Goal: Check status: Check status

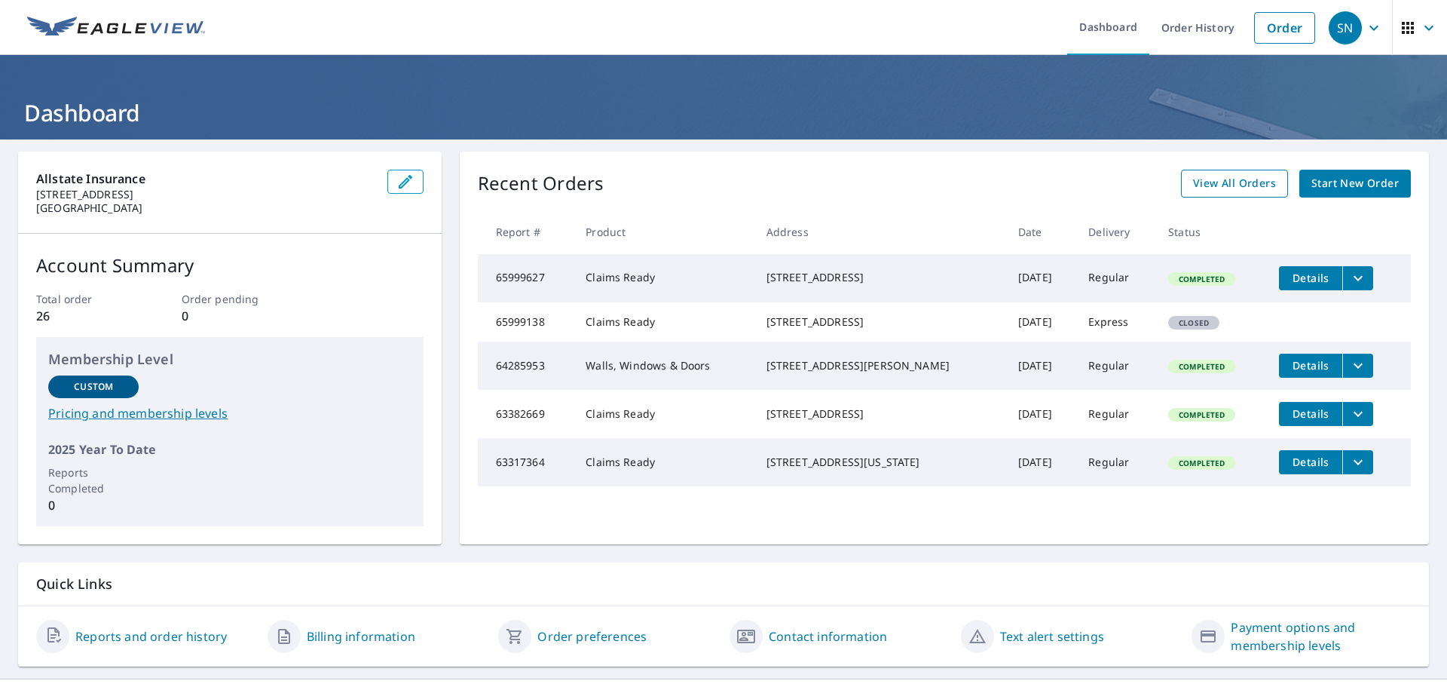
click at [1228, 181] on span "View All Orders" at bounding box center [1234, 183] width 83 height 19
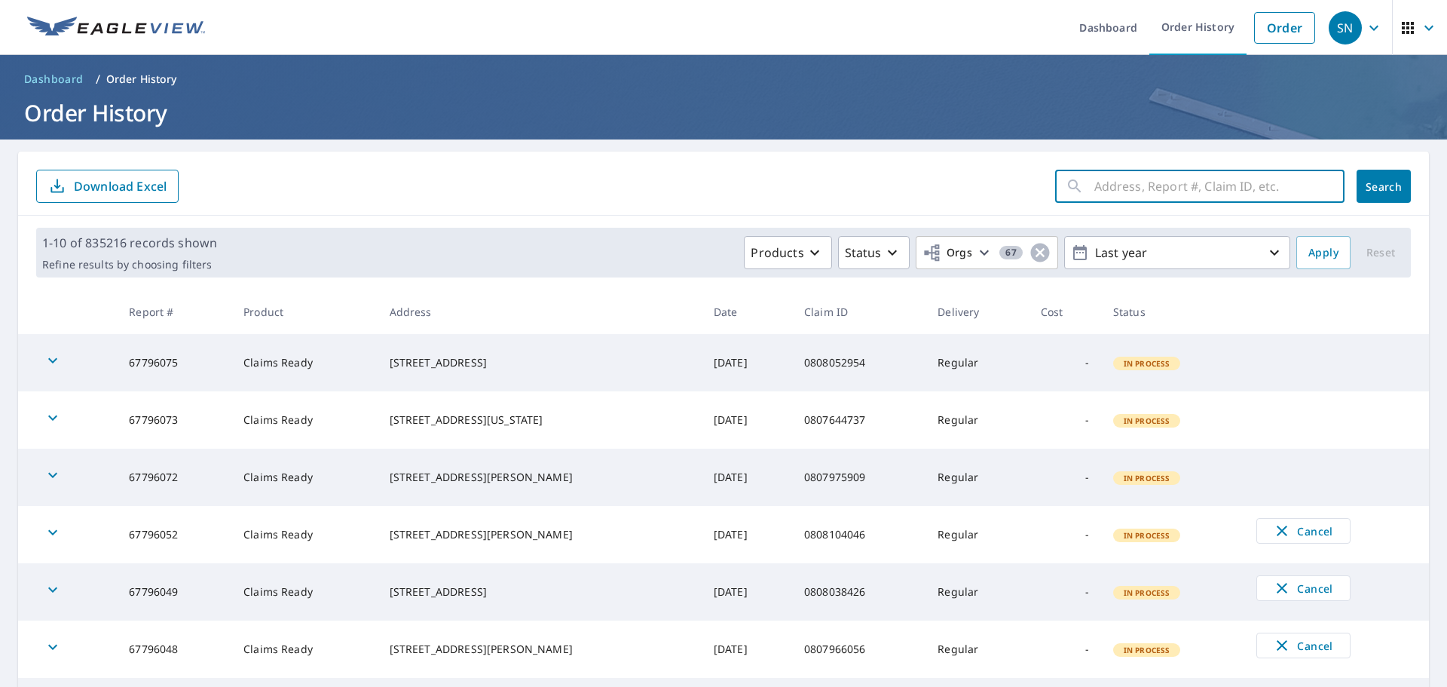
click at [1109, 190] on input "text" at bounding box center [1219, 186] width 250 height 42
click at [1143, 202] on input "text" at bounding box center [1219, 186] width 250 height 42
paste input "0807250519"
type input "0807250519"
click at [1377, 188] on span "Search" at bounding box center [1384, 186] width 30 height 14
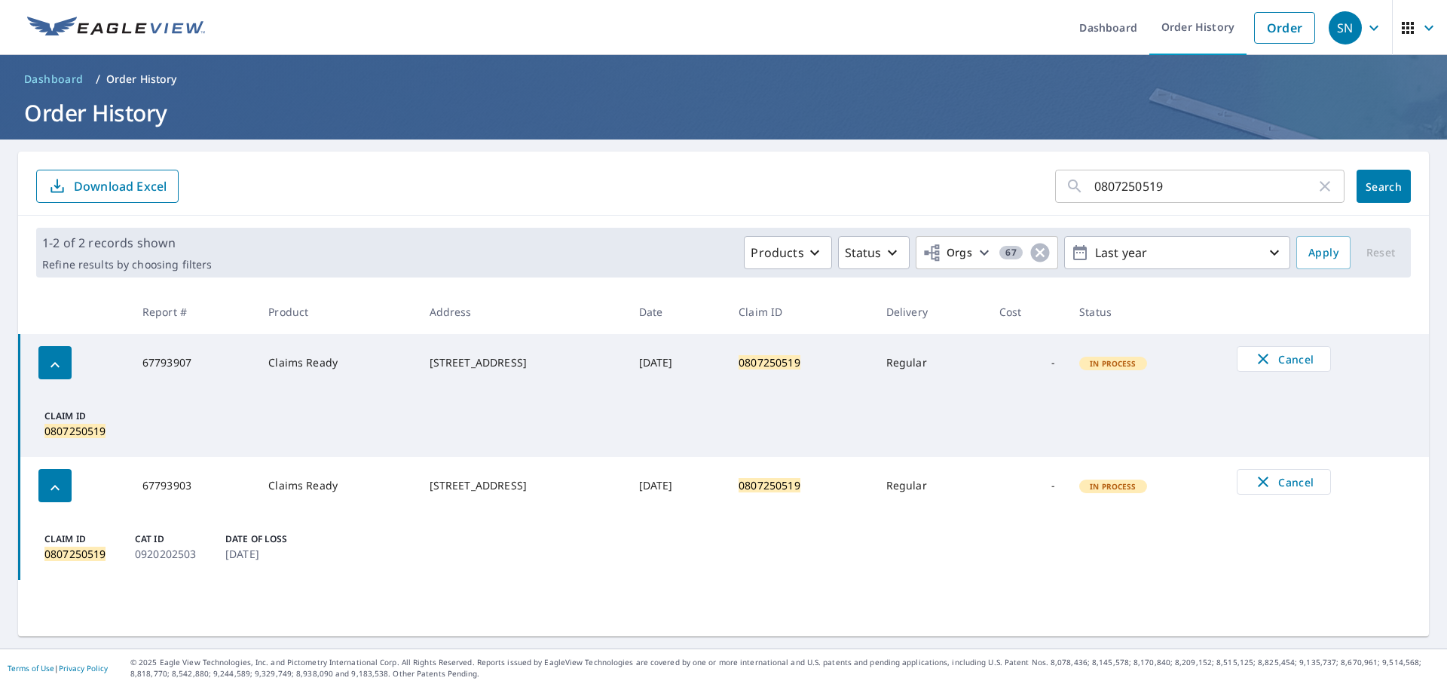
drag, startPoint x: 57, startPoint y: 360, endPoint x: 301, endPoint y: 375, distance: 245.4
click at [301, 375] on tr "67793907 Claims Ready 500 E 50th St S Lot 72 Wichita, KS 67216 Oct 09, 2025 080…" at bounding box center [725, 362] width 1410 height 57
click at [465, 510] on td "500 E 50th St S Lot 72 Wichita, KS 67216" at bounding box center [523, 485] width 210 height 57
click at [50, 484] on icon "button" at bounding box center [55, 488] width 18 height 18
click at [680, 521] on div "0807250519 ​ Search Download Excel 1-2 of 2 records shown Refine results by cho…" at bounding box center [723, 393] width 1411 height 485
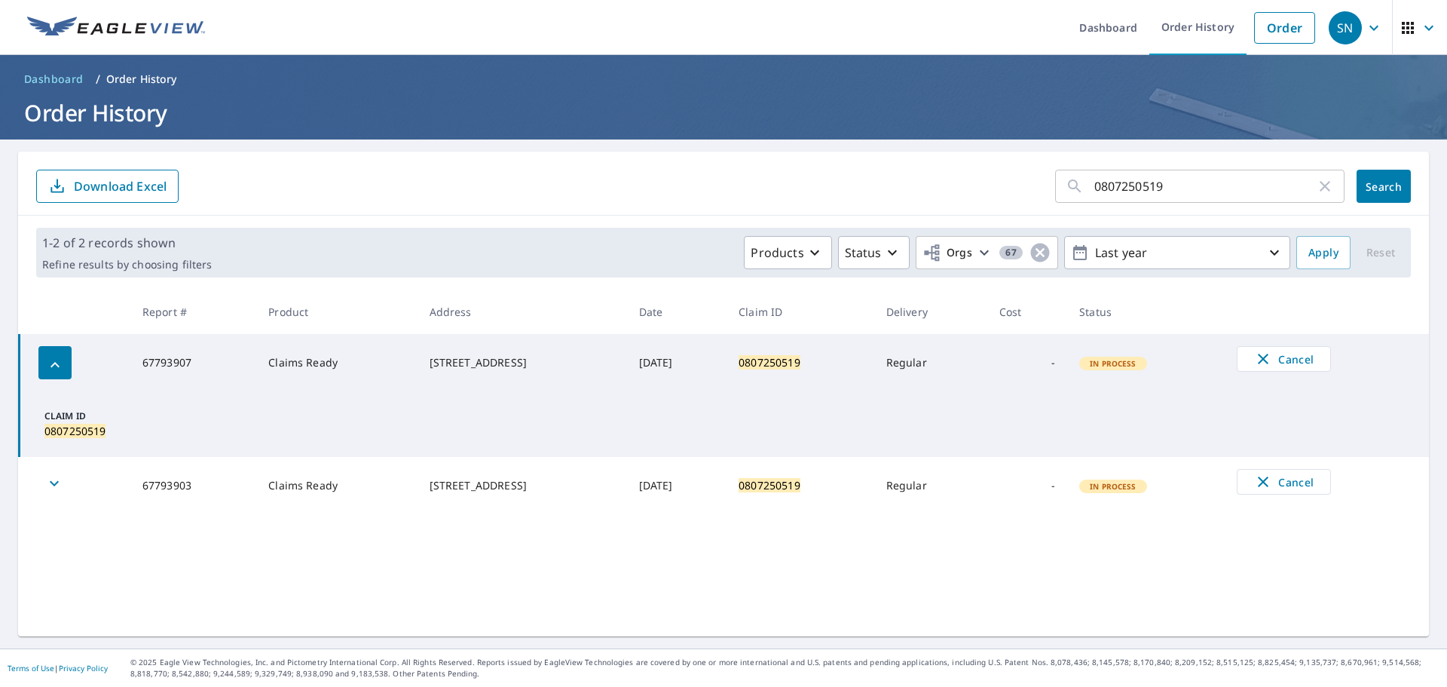
click at [33, 358] on td at bounding box center [75, 362] width 111 height 57
click at [49, 361] on icon "button" at bounding box center [55, 365] width 18 height 18
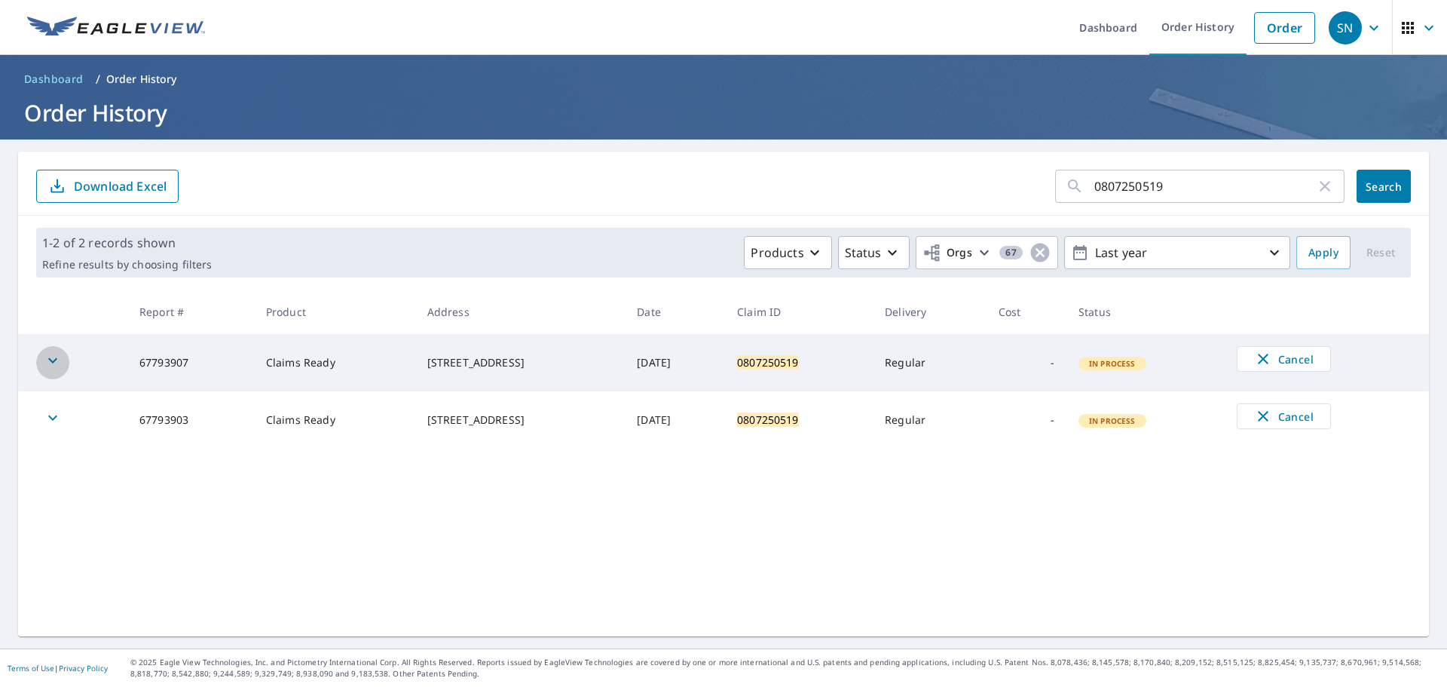
click at [55, 359] on icon "button" at bounding box center [53, 360] width 18 height 18
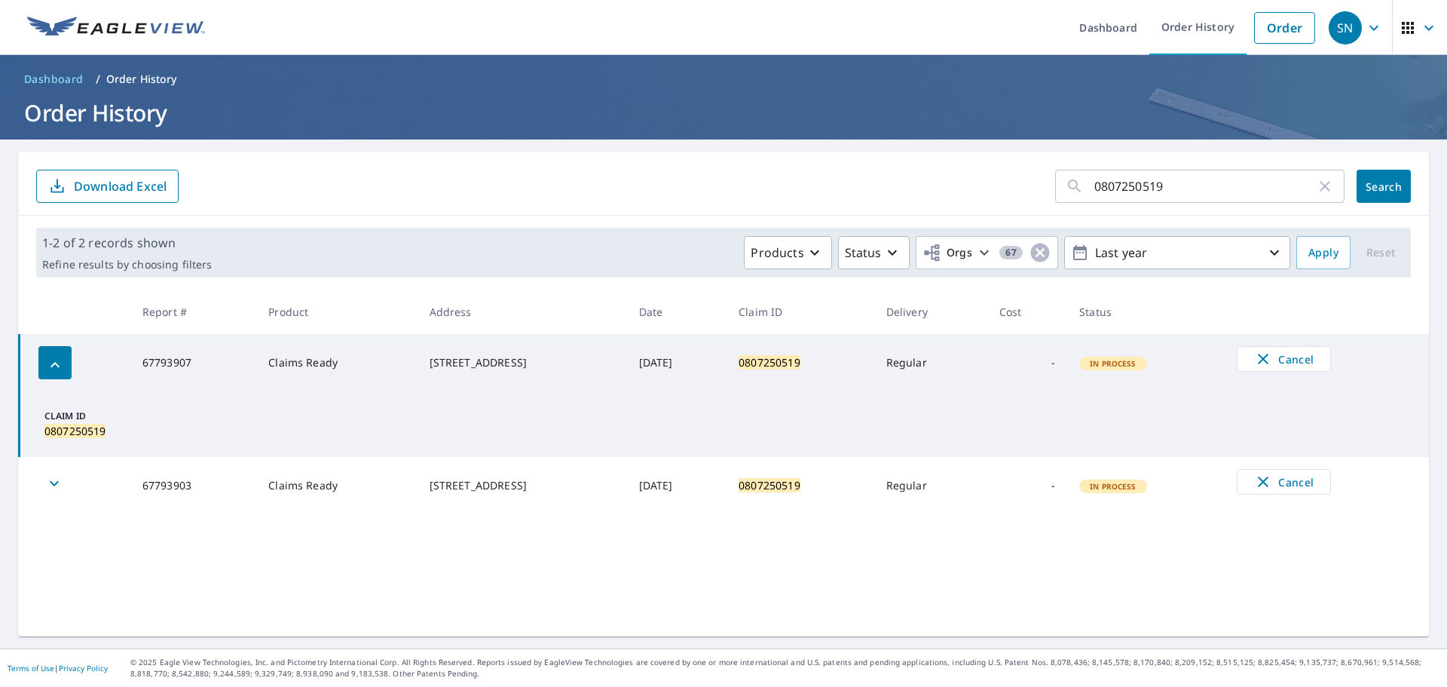
click at [63, 486] on div "button" at bounding box center [54, 485] width 33 height 33
click at [823, 371] on td "0807250519" at bounding box center [801, 362] width 148 height 57
click at [445, 370] on div "500 E 50th St S Lot 72 Wichita, KS 67216" at bounding box center [522, 362] width 185 height 15
click at [794, 356] on mark "0807250519" at bounding box center [770, 362] width 62 height 14
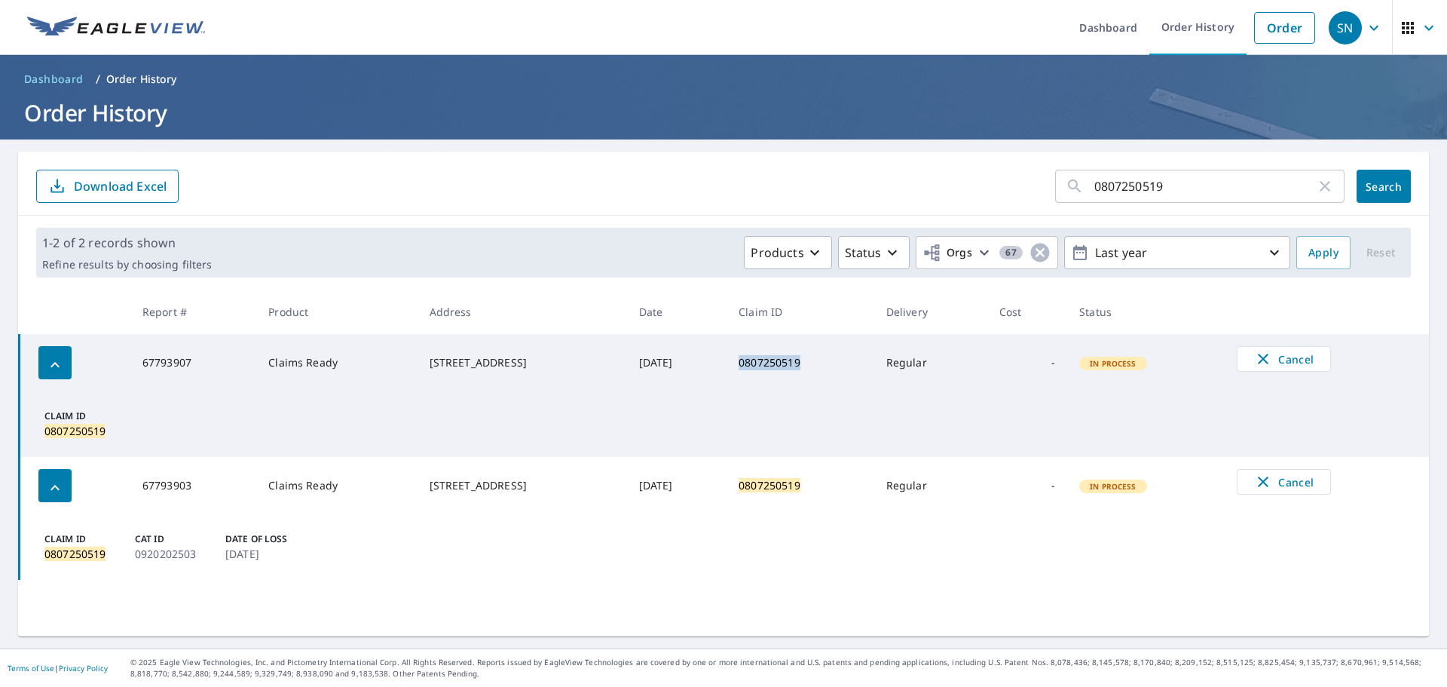
click at [794, 356] on mark "0807250519" at bounding box center [770, 362] width 62 height 14
click at [488, 370] on div "500 E 50th St S Lot 72 Wichita, KS 67216" at bounding box center [522, 362] width 185 height 15
click at [84, 428] on mark "0807250519" at bounding box center [74, 431] width 61 height 14
click at [387, 427] on td "Claim ID 0807250519" at bounding box center [725, 424] width 1410 height 66
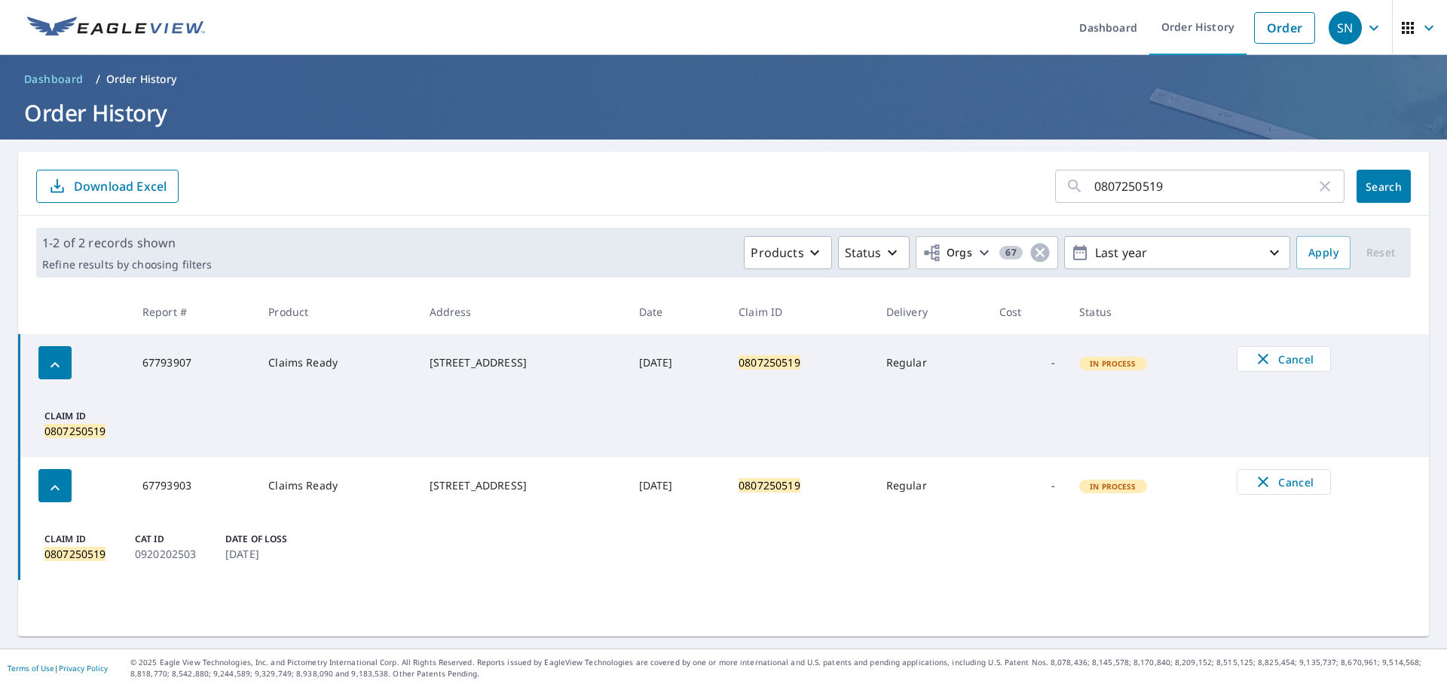
click at [503, 508] on td "500 E 50th St S Lot 72 Wichita, KS 67216" at bounding box center [523, 485] width 210 height 57
click at [654, 483] on td "[DATE]" at bounding box center [677, 485] width 100 height 57
click at [947, 478] on td "Regular" at bounding box center [930, 485] width 113 height 57
click at [943, 478] on td "Regular" at bounding box center [930, 485] width 113 height 57
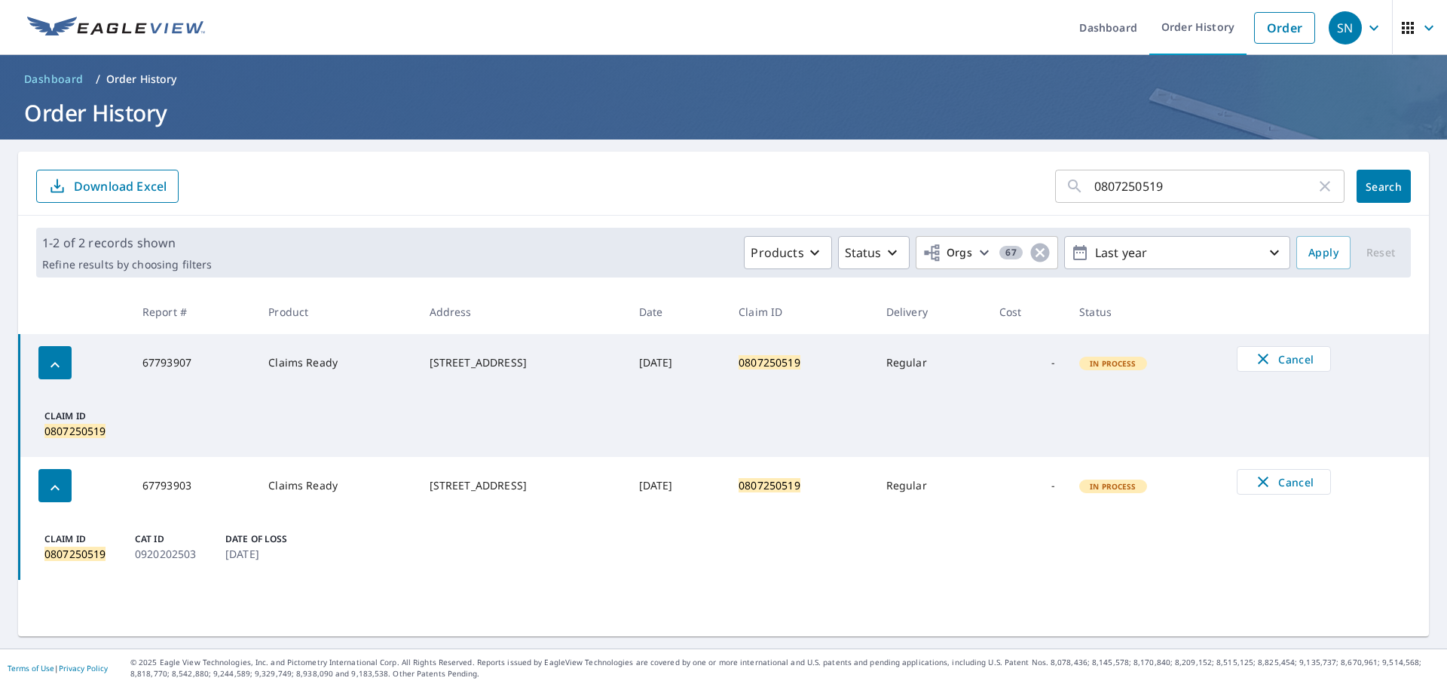
click at [1127, 488] on span "In Process" at bounding box center [1113, 486] width 65 height 11
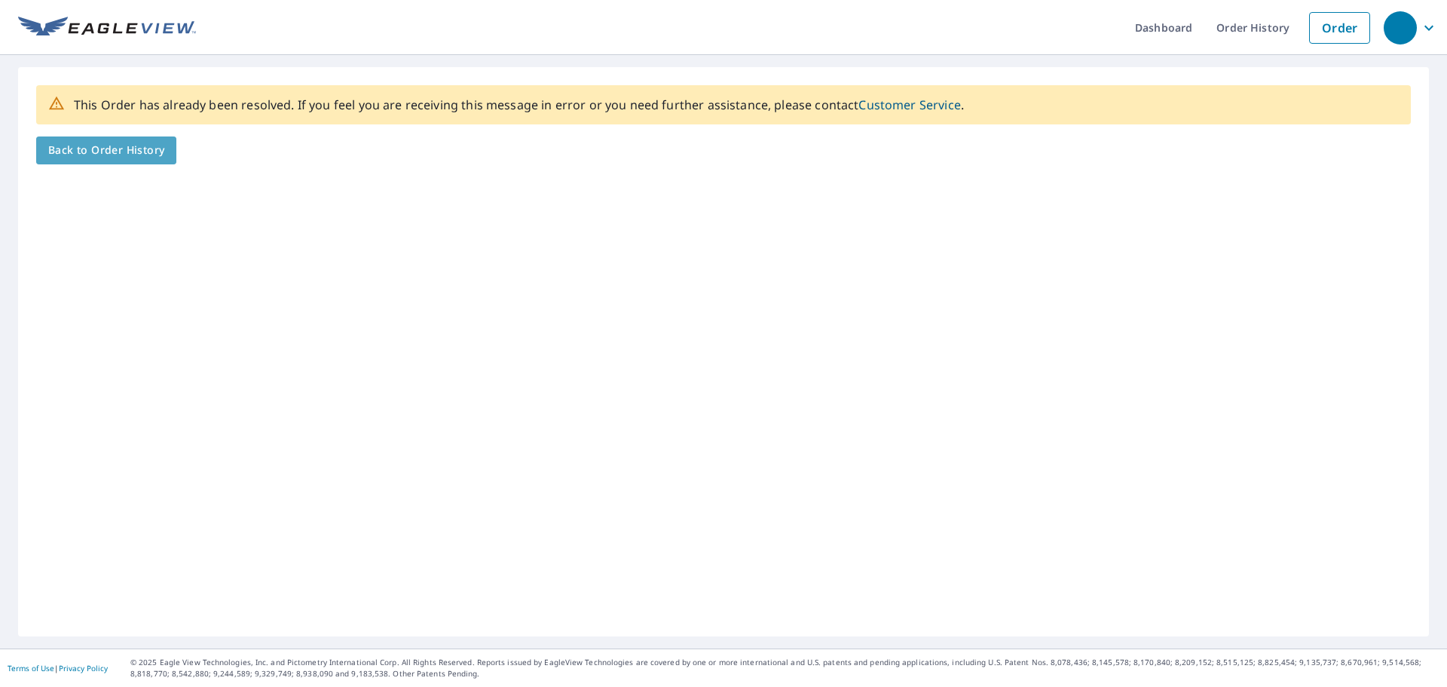
click at [118, 149] on span "Back to Order History" at bounding box center [106, 150] width 116 height 19
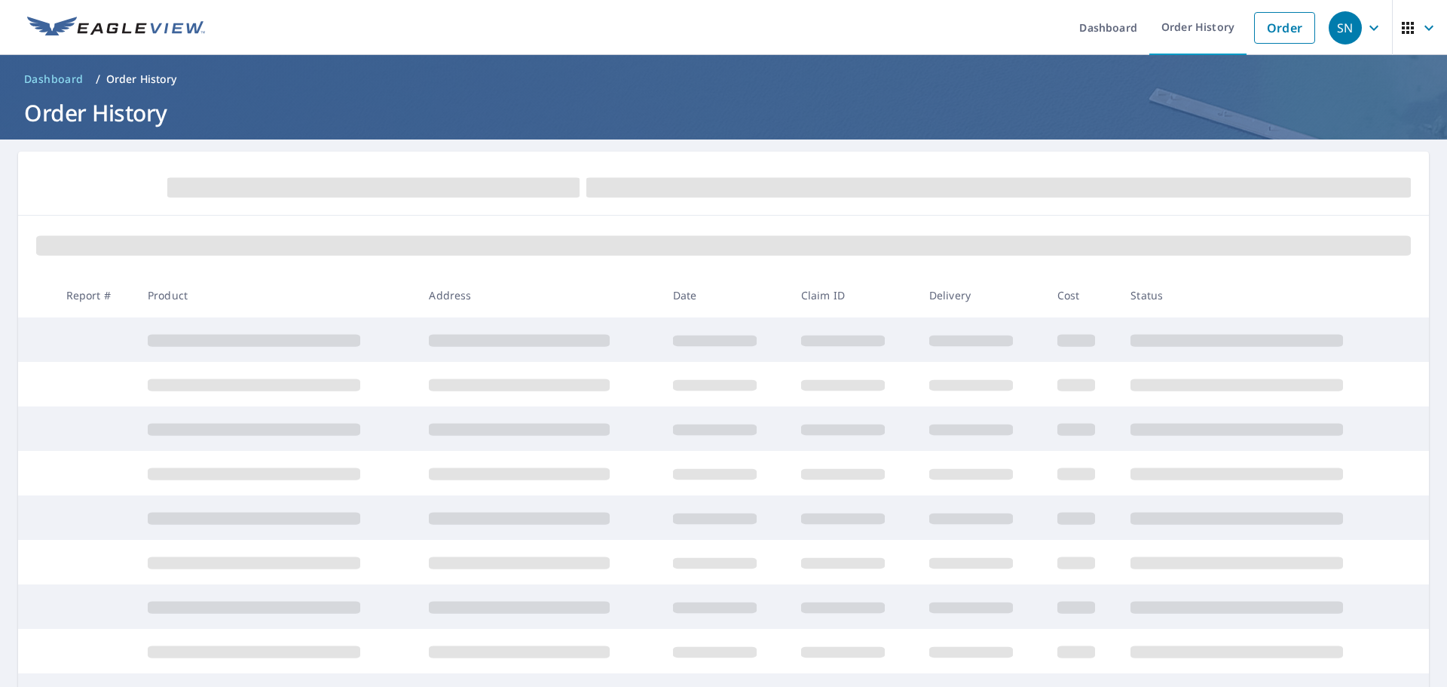
scroll to position [75, 0]
